Goal: Information Seeking & Learning: Learn about a topic

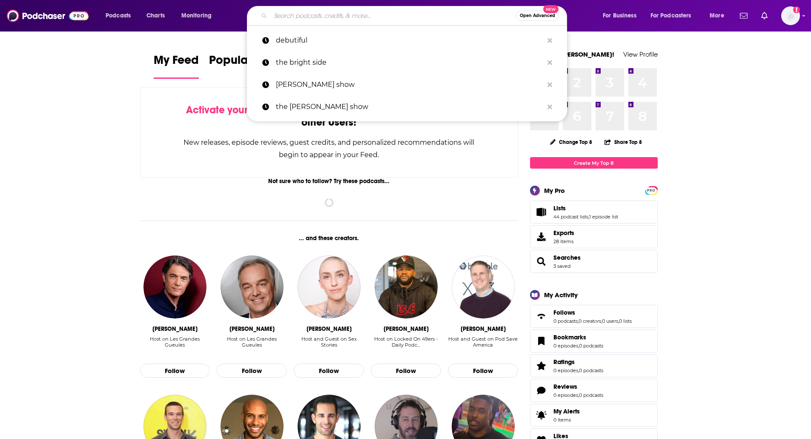
click at [287, 10] on input "Search podcasts, credits, & more..." at bounding box center [393, 16] width 246 height 14
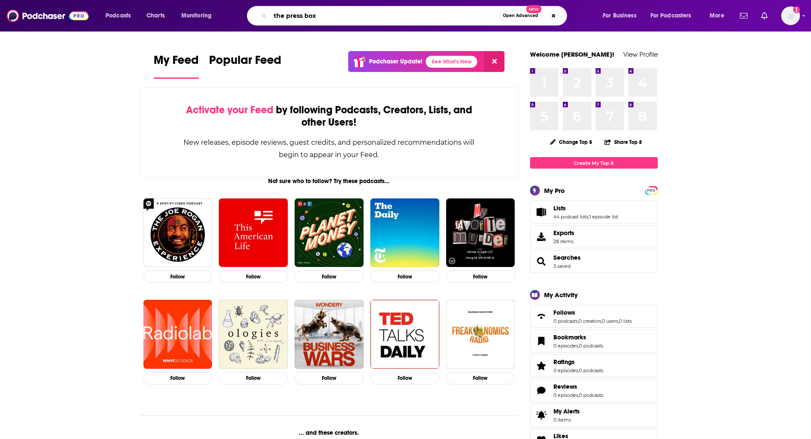
type input "the press box"
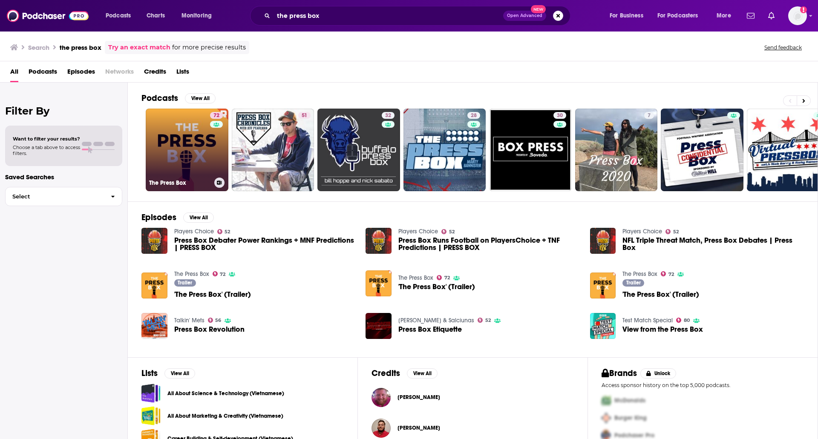
click at [181, 145] on link "72 The Press Box" at bounding box center [187, 150] width 83 height 83
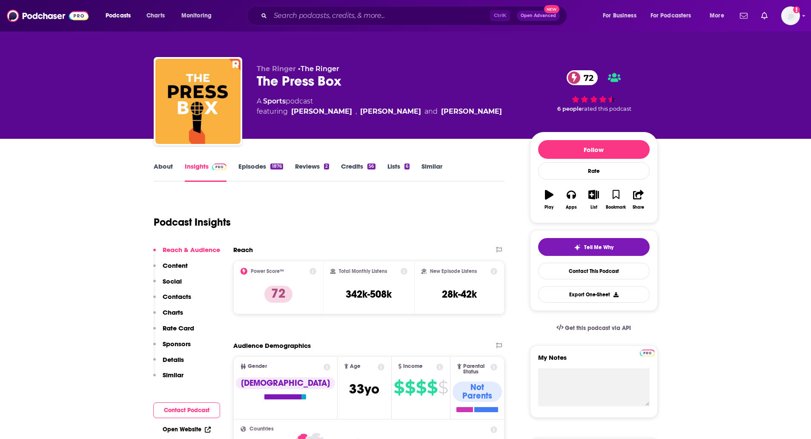
click at [164, 167] on link "About" at bounding box center [163, 172] width 19 height 20
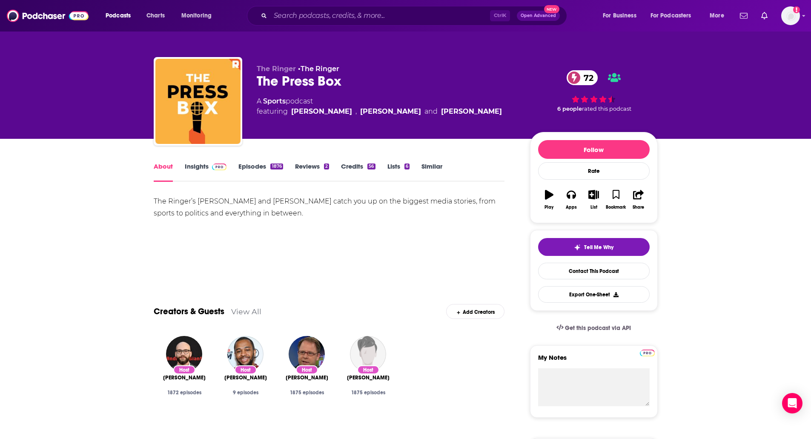
click at [253, 169] on link "Episodes 1876" at bounding box center [261, 172] width 44 height 20
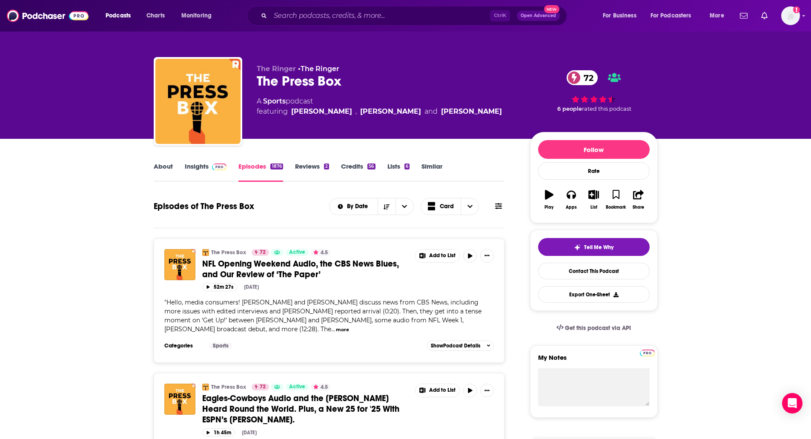
click at [195, 176] on link "Insights" at bounding box center [206, 172] width 42 height 20
